Goal: Task Accomplishment & Management: Use online tool/utility

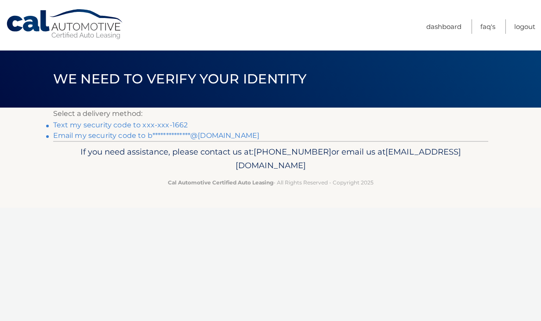
click at [107, 123] on link "Text my security code to xxx-xxx-1662" at bounding box center [120, 125] width 135 height 8
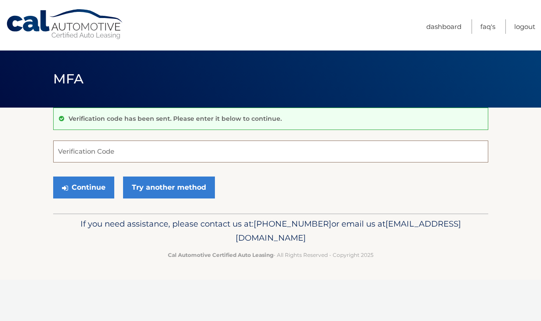
click at [123, 147] on input "Verification Code" at bounding box center [270, 152] width 435 height 22
type input "310564"
click at [93, 189] on button "Continue" at bounding box center [83, 188] width 61 height 22
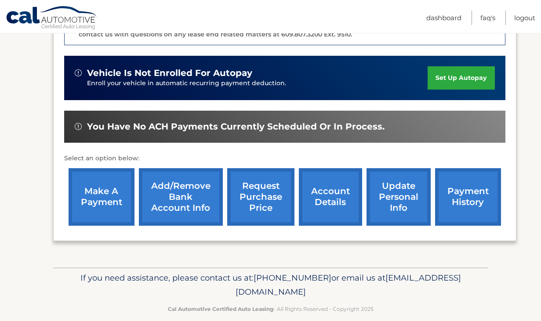
scroll to position [265, 0]
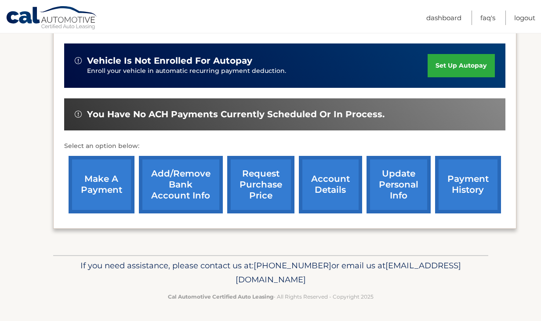
click at [107, 173] on link "make a payment" at bounding box center [102, 185] width 66 height 58
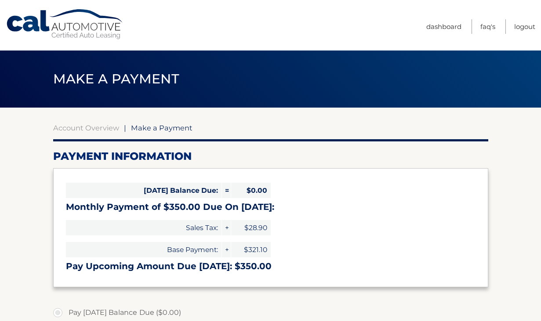
select select "ZmQ0NWUxZGQtODM0My00NjMzLWFmZjUtYmExMTYyOWYzM2Zm"
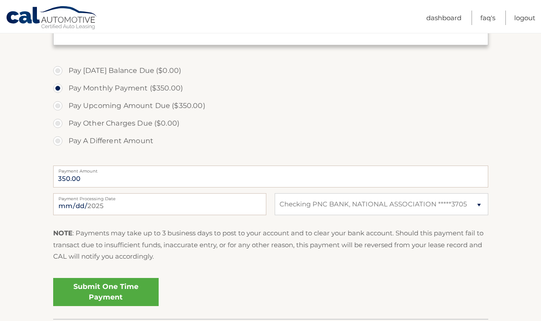
scroll to position [245, 0]
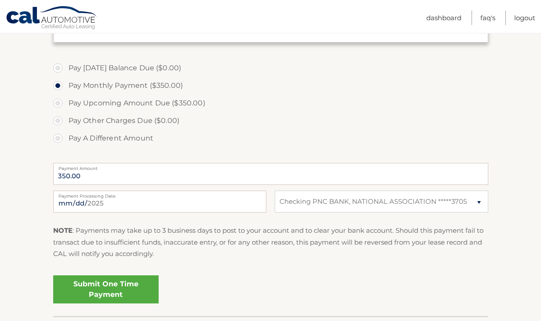
click at [107, 292] on link "Submit One Time Payment" at bounding box center [105, 290] width 105 height 28
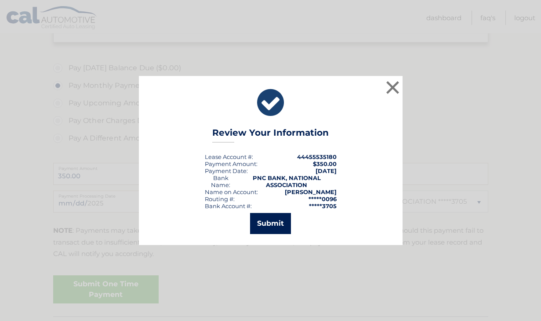
click at [267, 234] on button "Submit" at bounding box center [270, 223] width 41 height 21
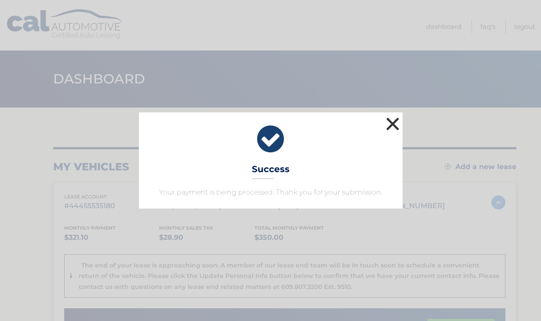
click at [395, 123] on button "×" at bounding box center [393, 124] width 18 height 18
